Goal: Information Seeking & Learning: Learn about a topic

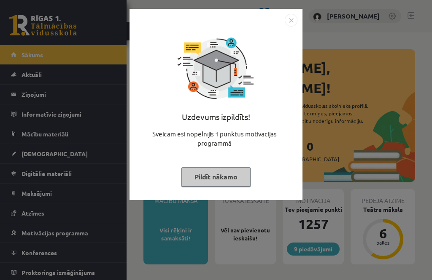
click at [223, 173] on button "Pildīt nākamo" at bounding box center [215, 176] width 69 height 19
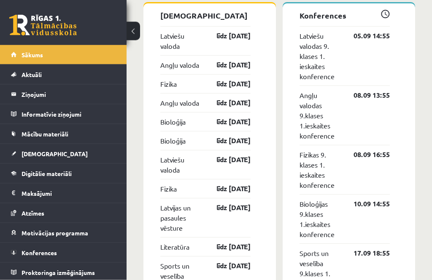
scroll to position [892, 0]
click at [27, 133] on span "Mācību materiāli" at bounding box center [45, 134] width 47 height 8
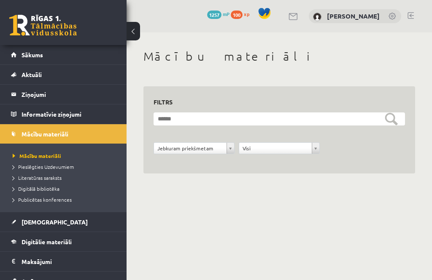
click at [22, 55] on span "Sākums" at bounding box center [33, 55] width 22 height 8
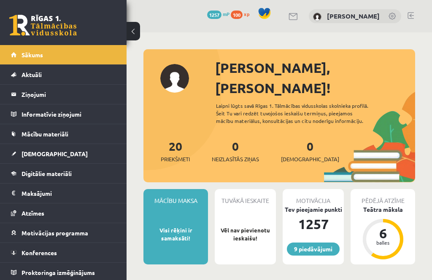
click at [28, 74] on span "Aktuāli" at bounding box center [32, 75] width 20 height 8
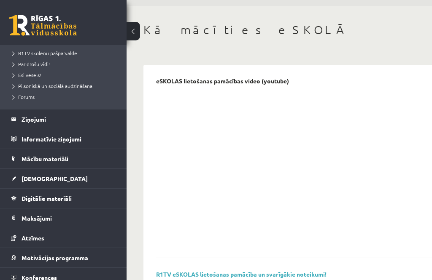
scroll to position [35, 0]
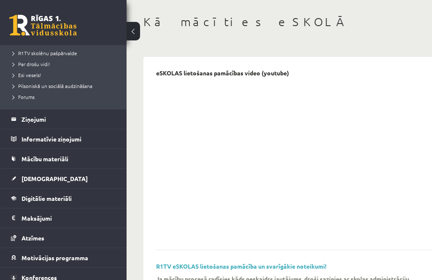
click at [43, 164] on link "Mācību materiāli" at bounding box center [63, 158] width 105 height 19
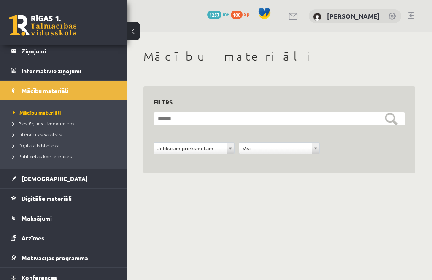
click at [40, 201] on span "Digitālie materiāli" at bounding box center [47, 199] width 50 height 8
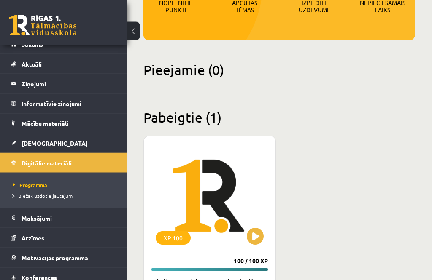
scroll to position [188, 0]
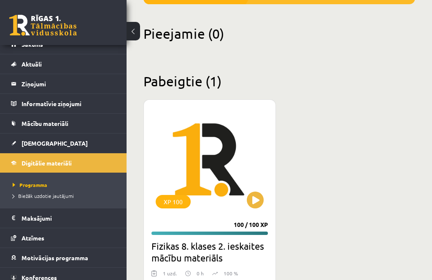
click at [258, 192] on button at bounding box center [255, 200] width 17 height 17
